Goal: Task Accomplishment & Management: Complete application form

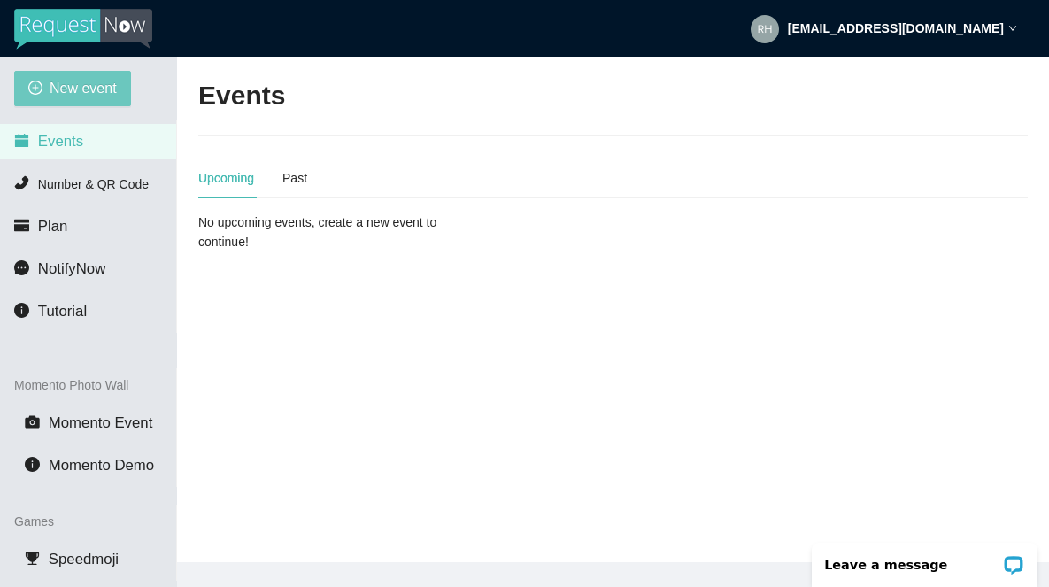
click at [97, 98] on span "New event" at bounding box center [83, 88] width 67 height 22
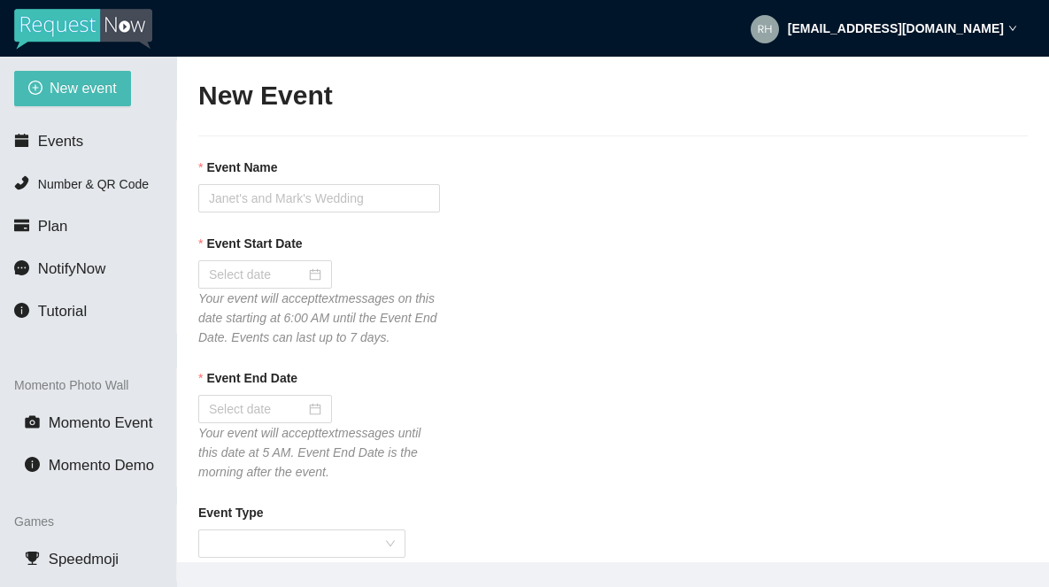
type textarea "If you liked our DJ leave a tip @ [URL][DOMAIN_NAME] & Thank you for Singing Ka…"
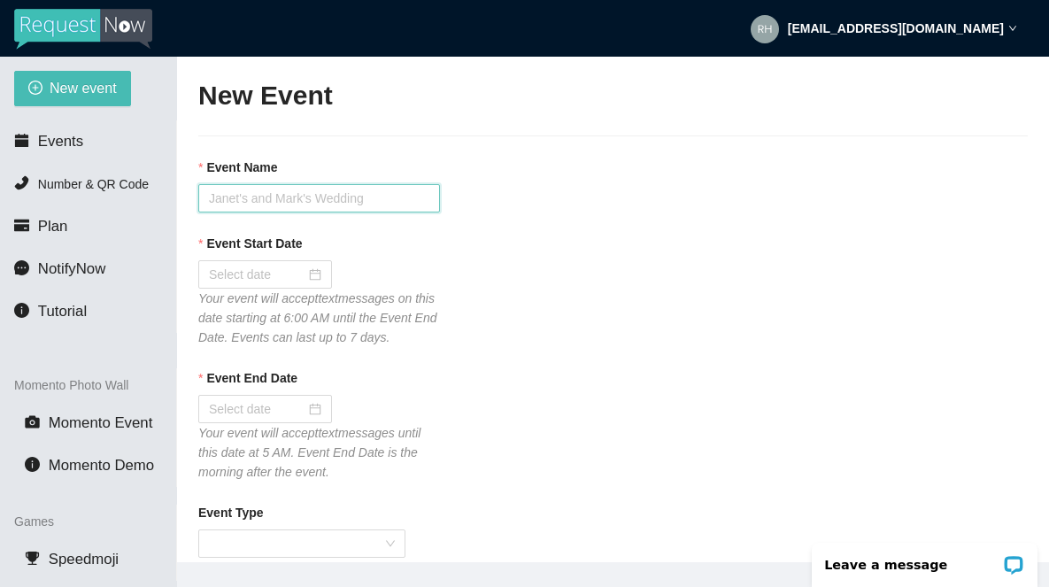
click at [246, 194] on input "Event Name" at bounding box center [319, 198] width 242 height 28
type input "Tavern 14 [DATE] Karaoke"
click at [236, 278] on input "Event Start Date" at bounding box center [257, 274] width 97 height 19
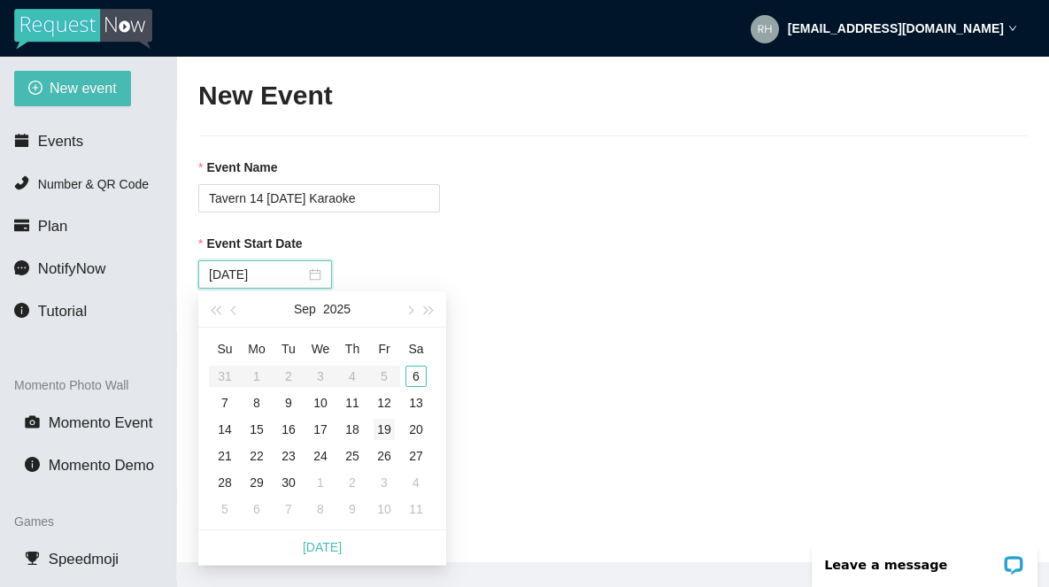
type input "[DATE]"
click at [422, 379] on div "6" at bounding box center [416, 376] width 21 height 21
type input "[DATE]"
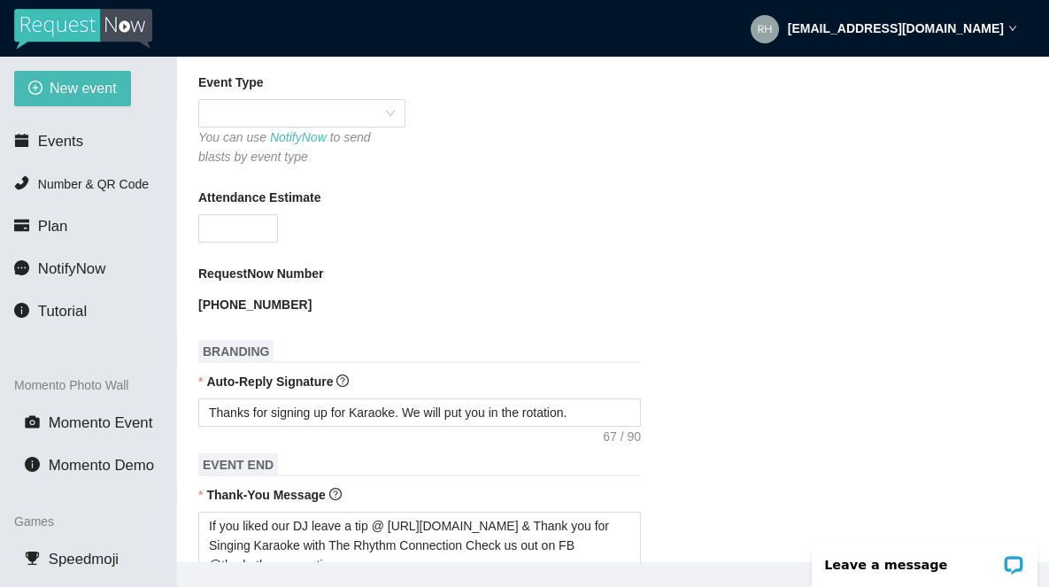
scroll to position [440, 0]
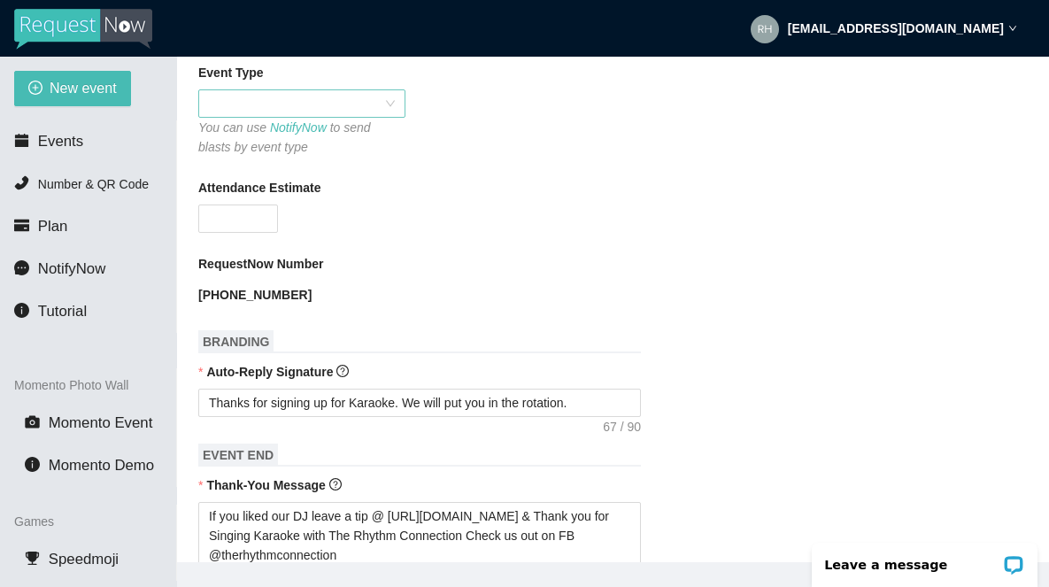
click at [302, 117] on span at bounding box center [302, 103] width 186 height 27
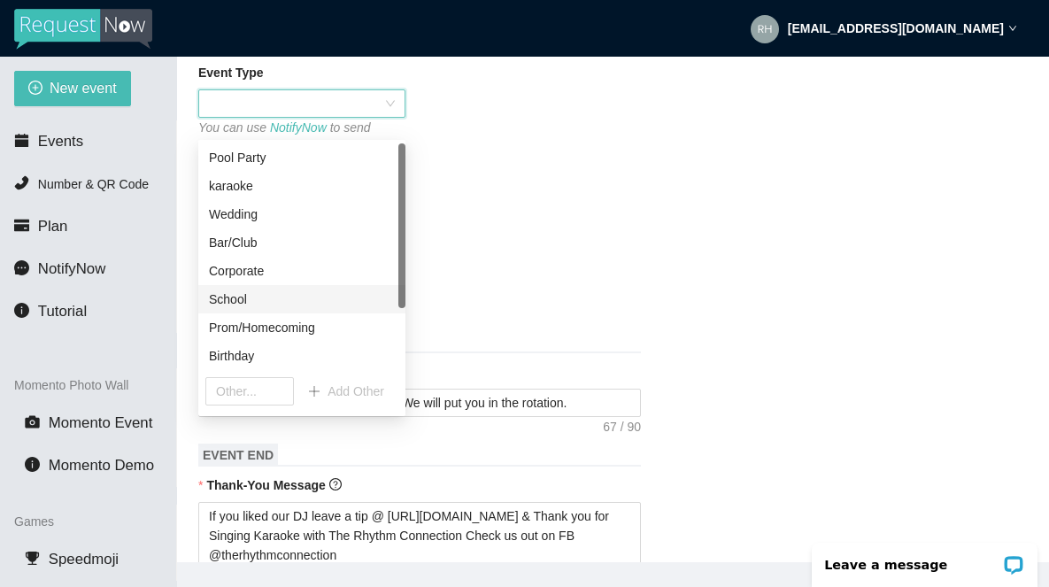
scroll to position [85, 0]
click at [241, 298] on div "Karaoke" at bounding box center [302, 299] width 186 height 19
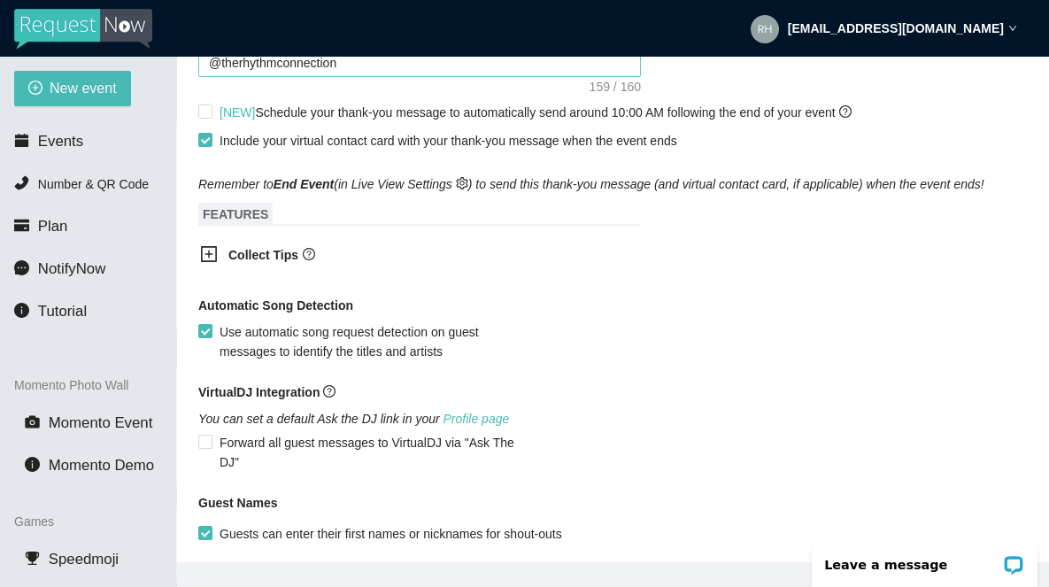
scroll to position [945, 0]
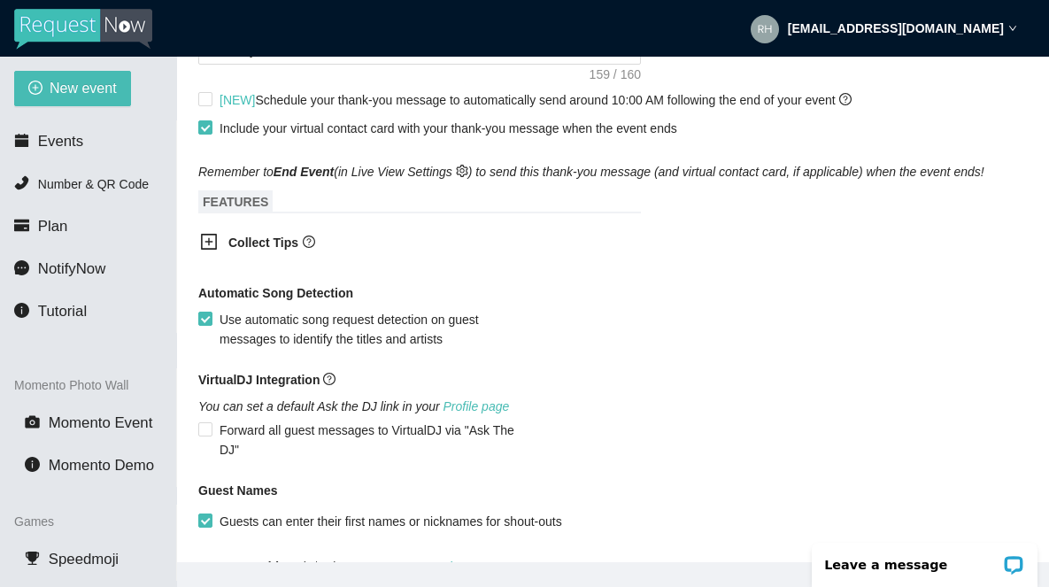
click at [213, 245] on icon "plus-square" at bounding box center [209, 241] width 8 height 8
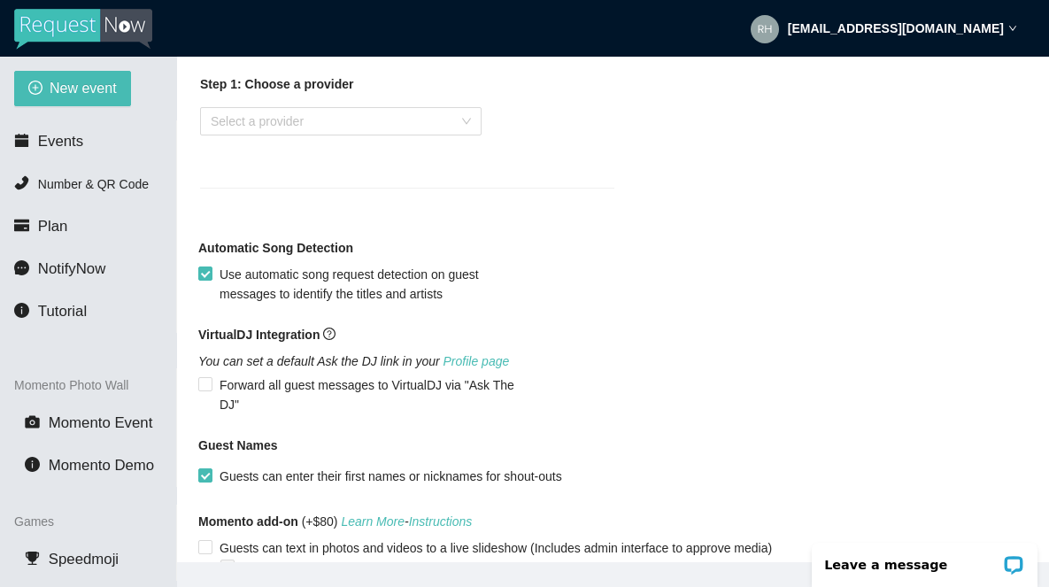
scroll to position [1139, 0]
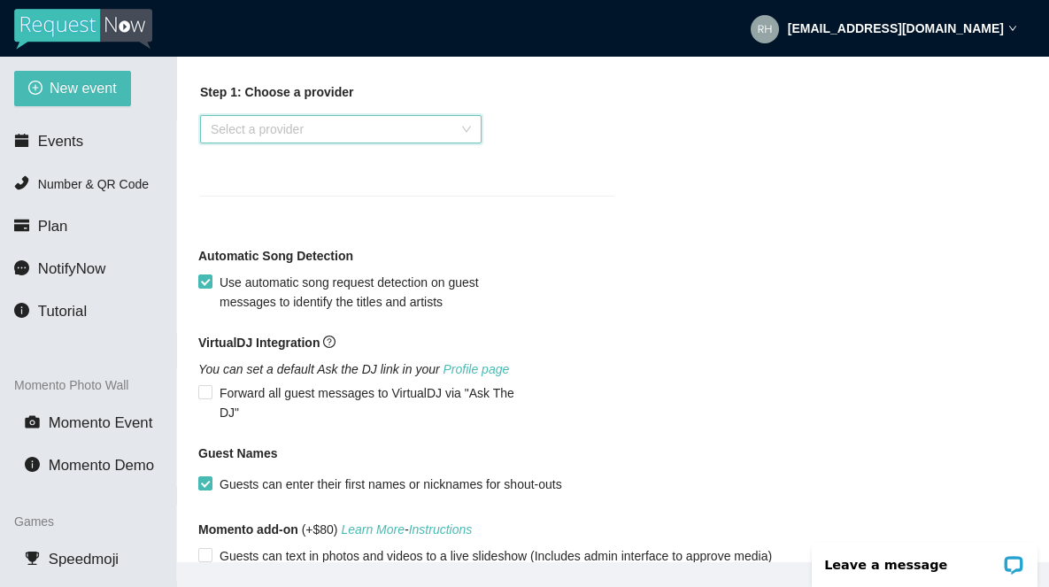
click at [245, 143] on input "search" at bounding box center [335, 129] width 248 height 27
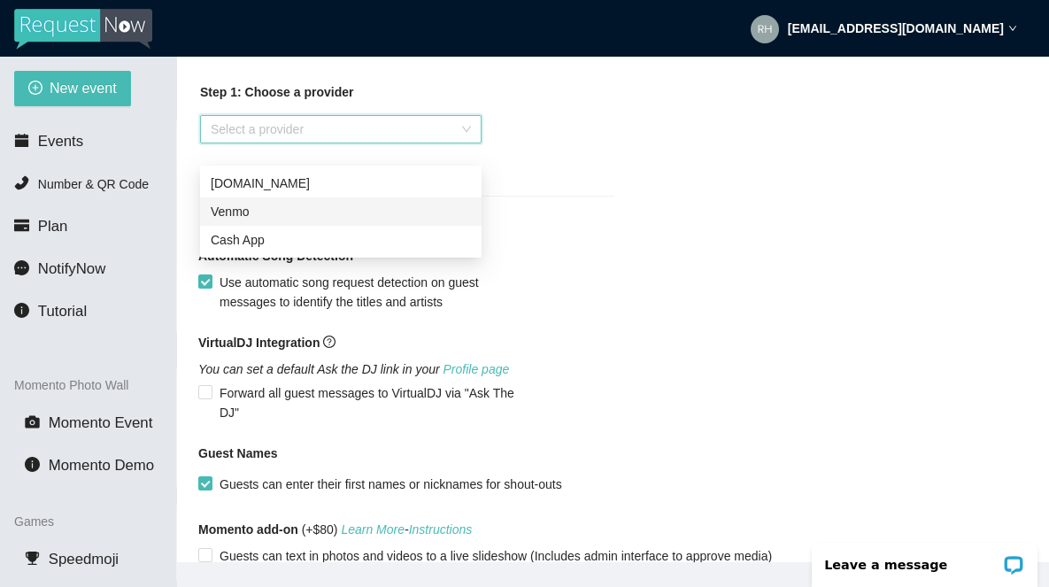
click at [235, 215] on div "Venmo" at bounding box center [341, 211] width 260 height 19
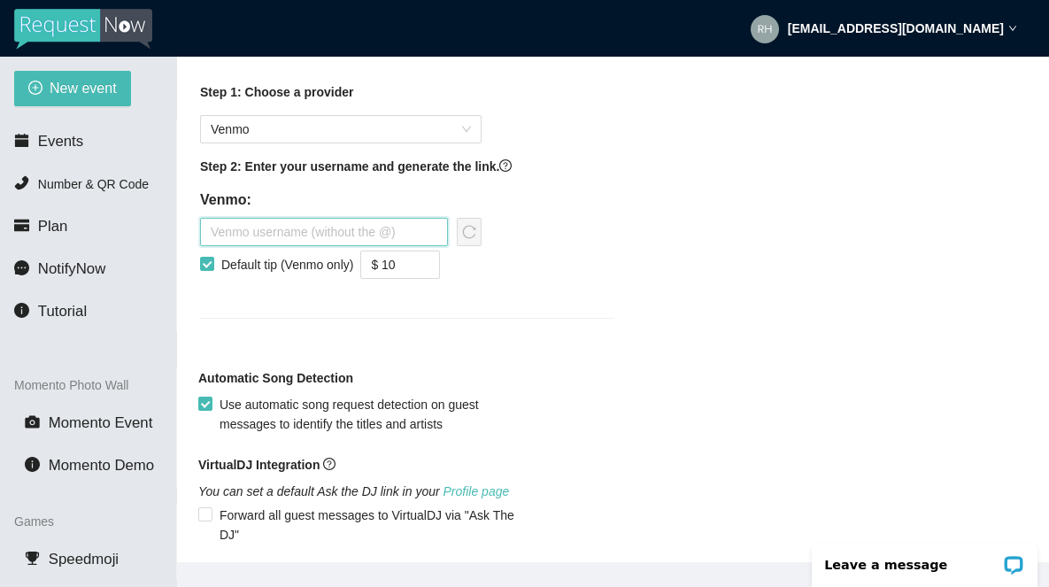
click at [232, 246] on input "text" at bounding box center [324, 232] width 248 height 28
type input "therhythmconnection"
click at [434, 274] on icon "down" at bounding box center [431, 270] width 6 height 6
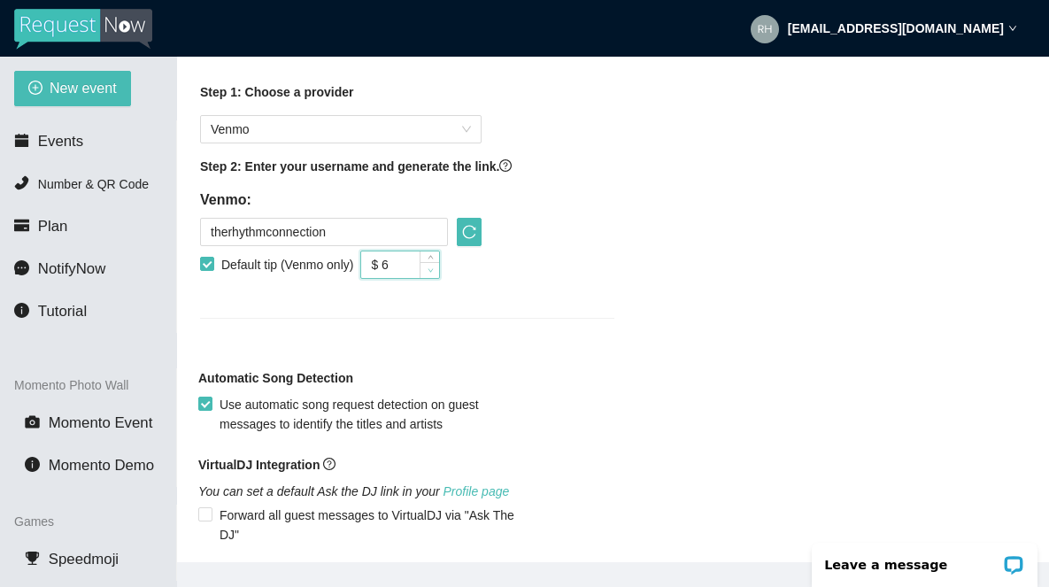
click at [434, 274] on icon "down" at bounding box center [431, 270] width 6 height 6
type input "$ 5"
click at [434, 274] on icon "down" at bounding box center [431, 270] width 6 height 6
click at [469, 239] on icon "reload" at bounding box center [469, 232] width 14 height 14
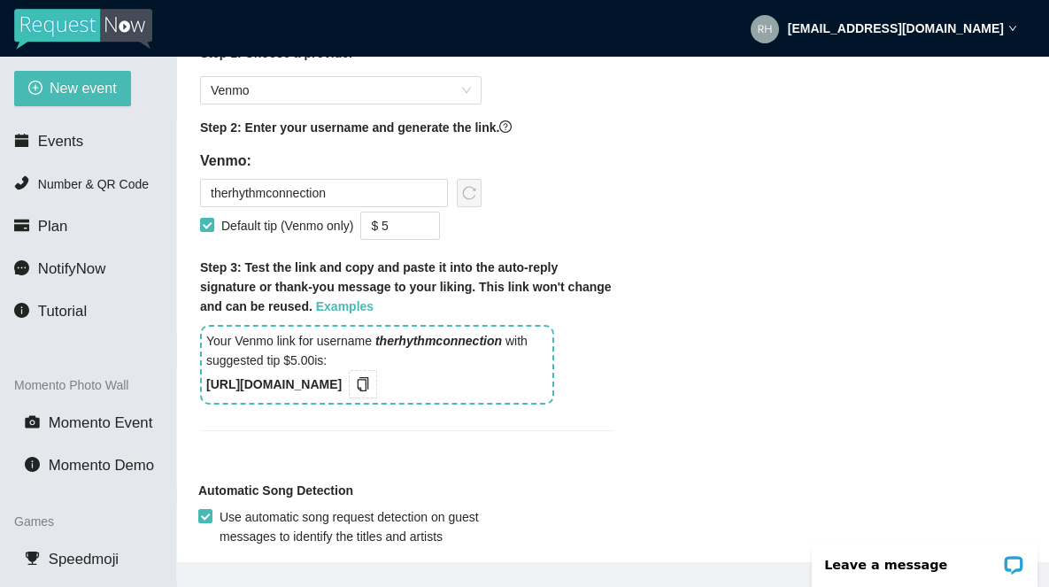
scroll to position [1247, 0]
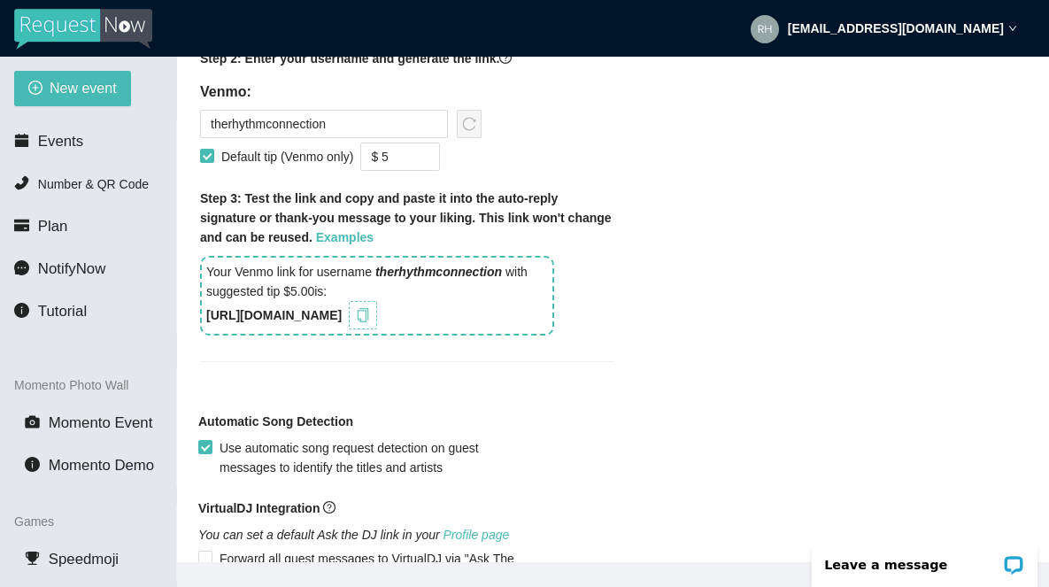
click at [370, 322] on icon "copy" at bounding box center [363, 315] width 14 height 14
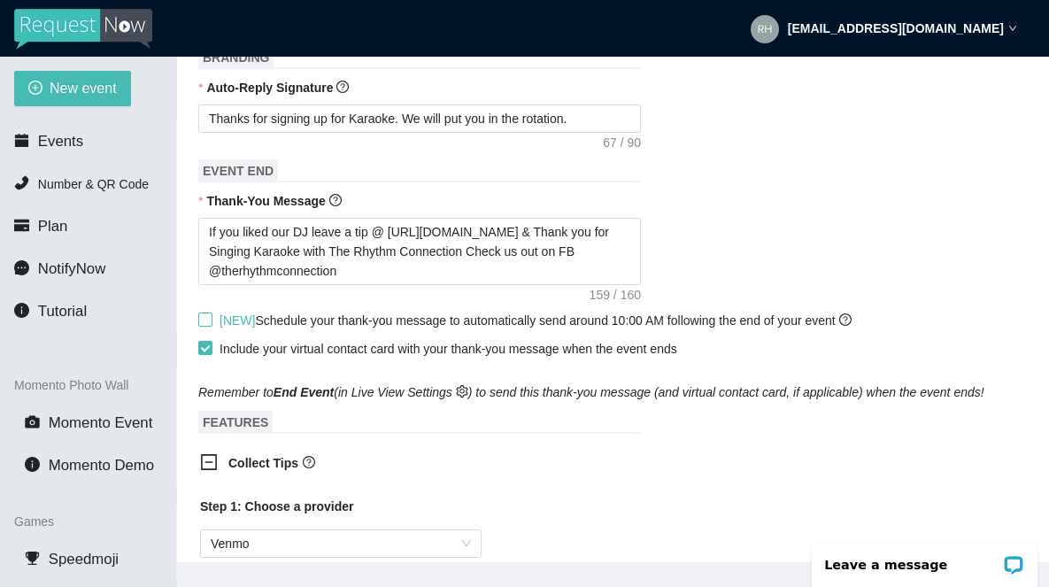
scroll to position [701, 0]
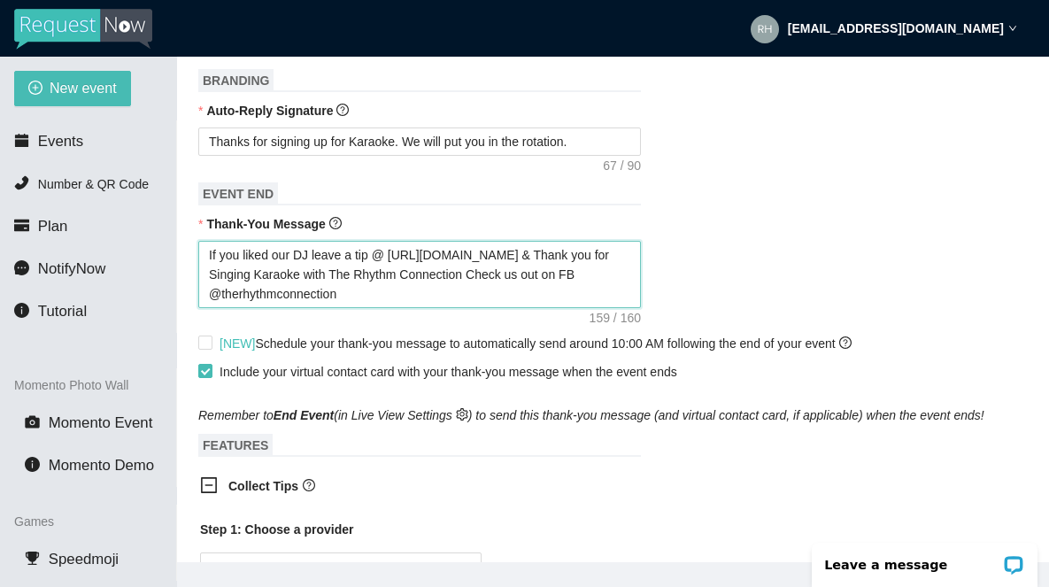
drag, startPoint x: 552, startPoint y: 274, endPoint x: 397, endPoint y: 274, distance: 154.9
click at [397, 274] on textarea "If you liked our DJ leave a tip @ [URL][DOMAIN_NAME] & Thank you for Singing Ka…" at bounding box center [419, 274] width 443 height 67
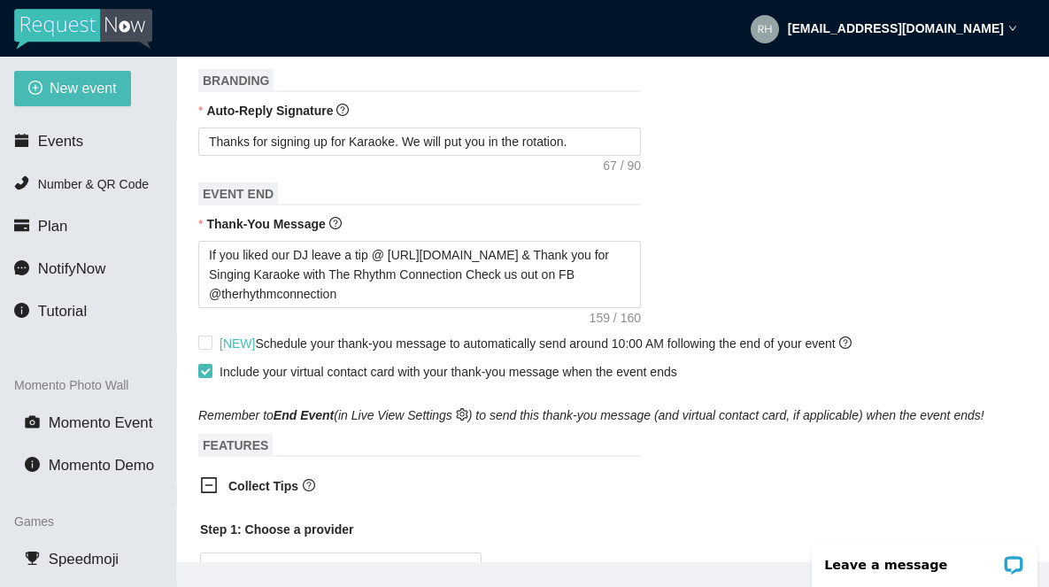
click at [562, 241] on div "Thank-You Message" at bounding box center [613, 227] width 830 height 27
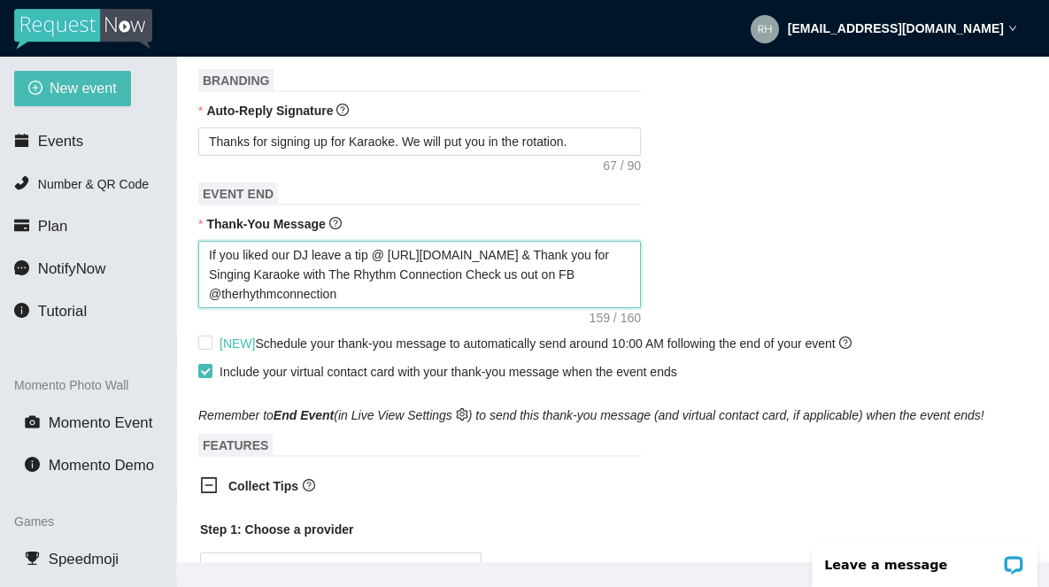
drag, startPoint x: 552, startPoint y: 273, endPoint x: 393, endPoint y: 267, distance: 158.6
click at [393, 267] on textarea "If you liked our DJ leave a tip @ [URL][DOMAIN_NAME] & Thank you for Singing Ka…" at bounding box center [419, 274] width 443 height 67
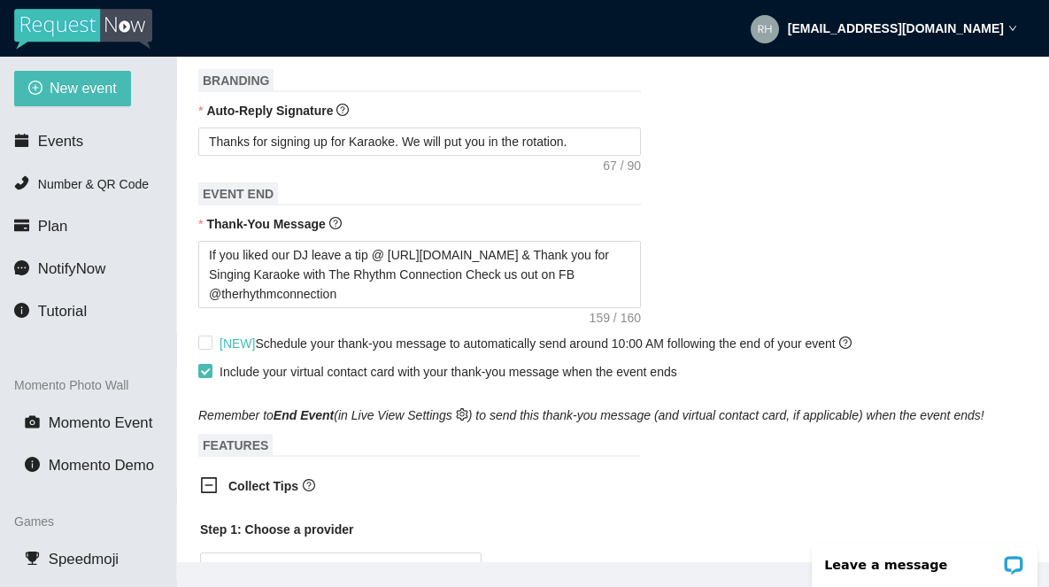
click at [697, 279] on div "If you liked our DJ leave a tip @ [URL][DOMAIN_NAME] & Thank you for Singing Ka…" at bounding box center [613, 274] width 830 height 67
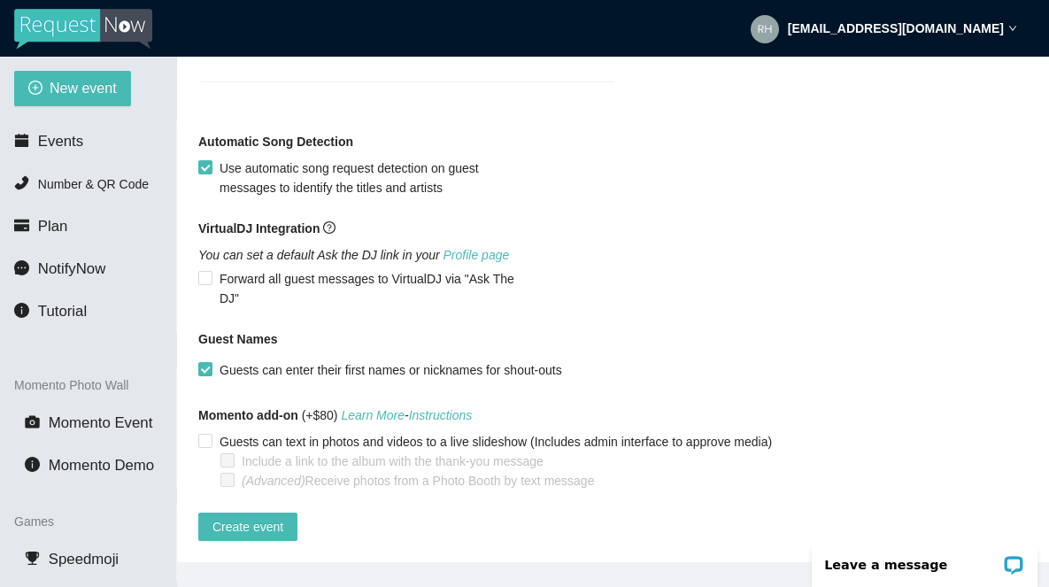
scroll to position [1559, 0]
click at [248, 517] on span "Create event" at bounding box center [248, 526] width 71 height 19
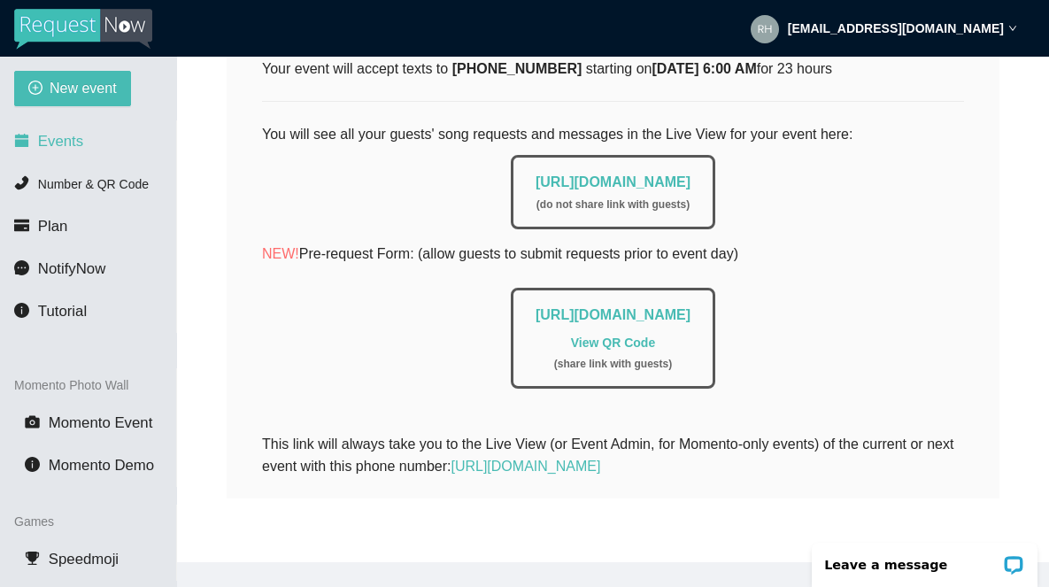
click at [53, 146] on span "Events" at bounding box center [60, 141] width 45 height 17
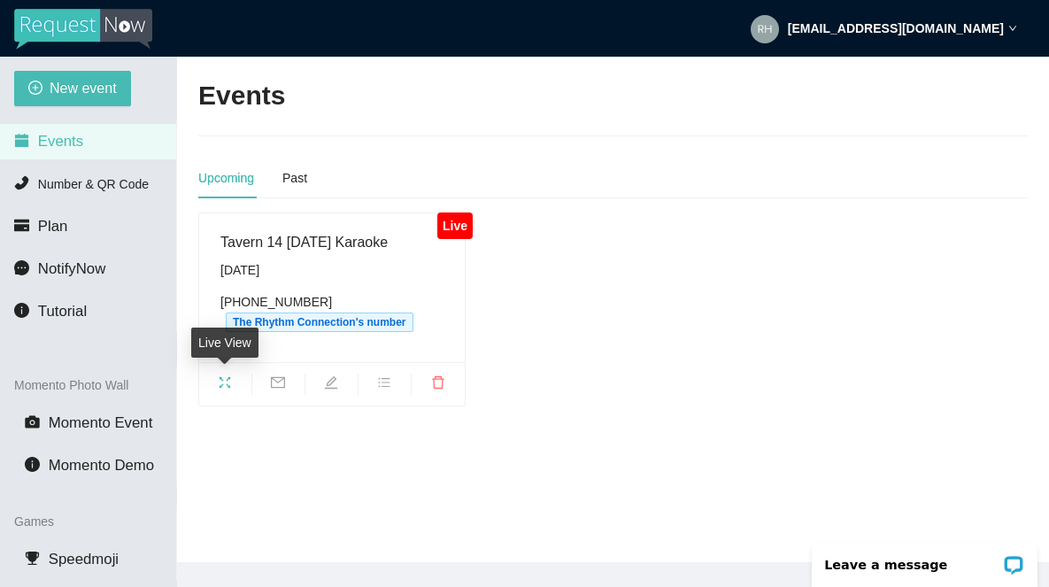
click at [226, 382] on icon "fullscreen" at bounding box center [225, 382] width 14 height 14
